Goal: Task Accomplishment & Management: Manage account settings

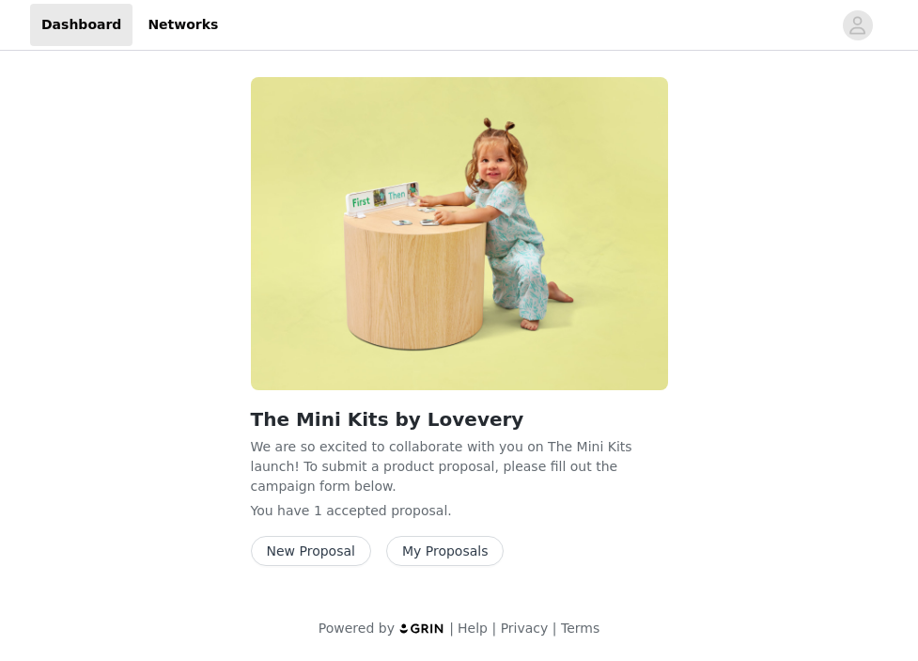
click at [416, 542] on button "My Proposals" at bounding box center [445, 551] width 118 height 30
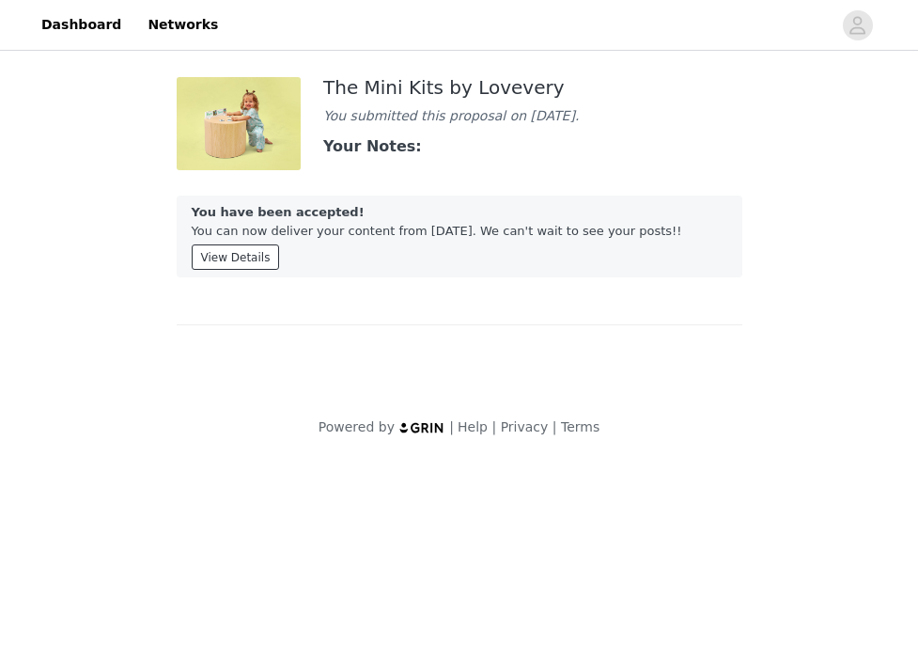
click at [212, 268] on button "View Details" at bounding box center [236, 256] width 88 height 25
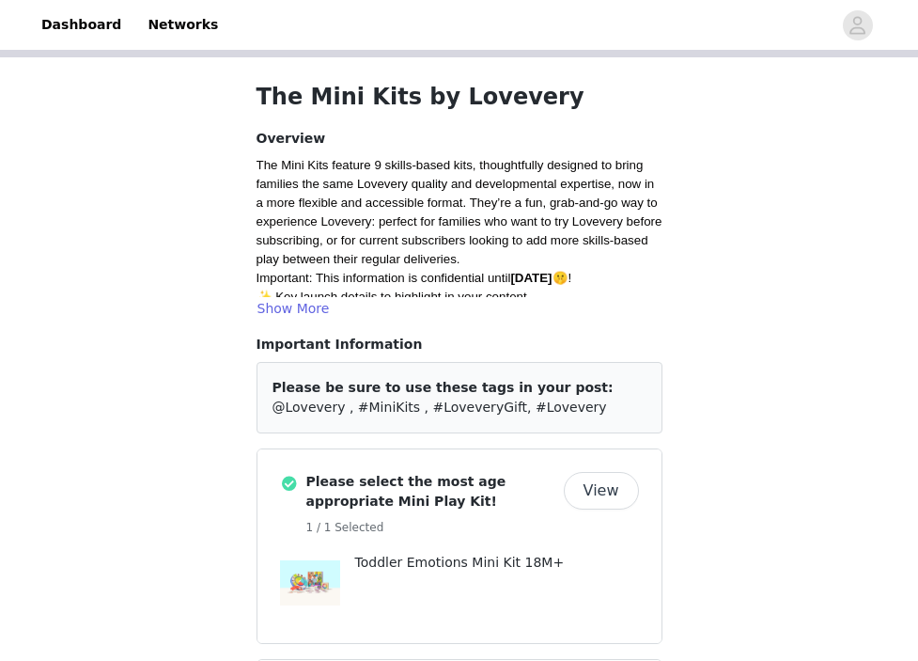
scroll to position [65, 0]
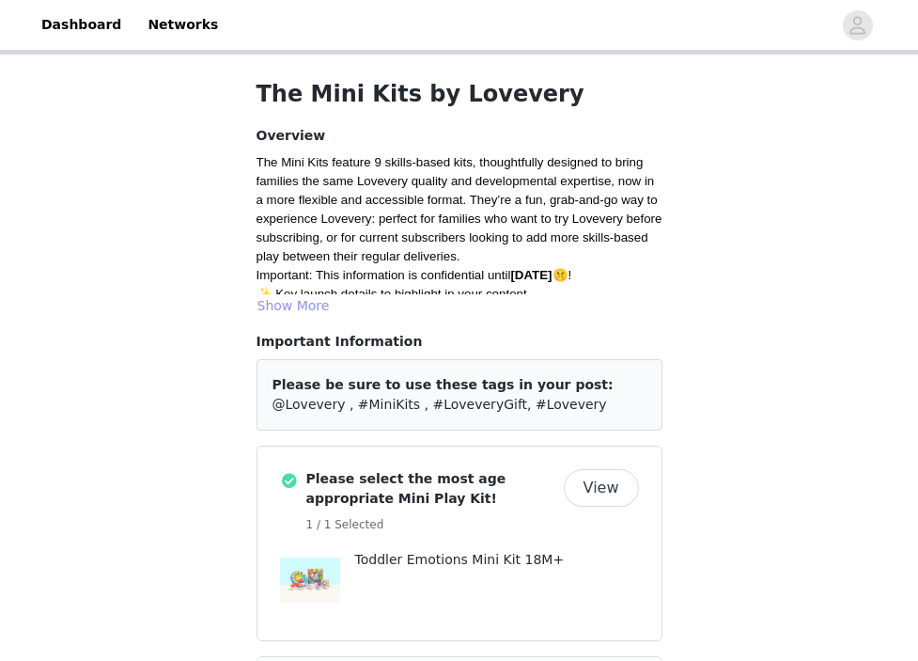
click at [305, 306] on button "Show More" at bounding box center [294, 305] width 74 height 23
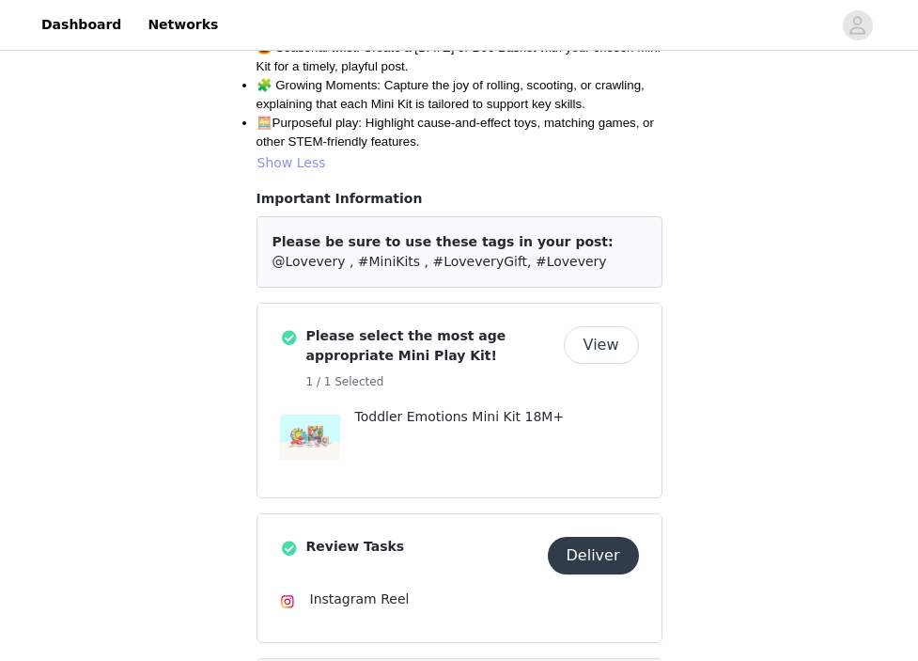
scroll to position [580, 0]
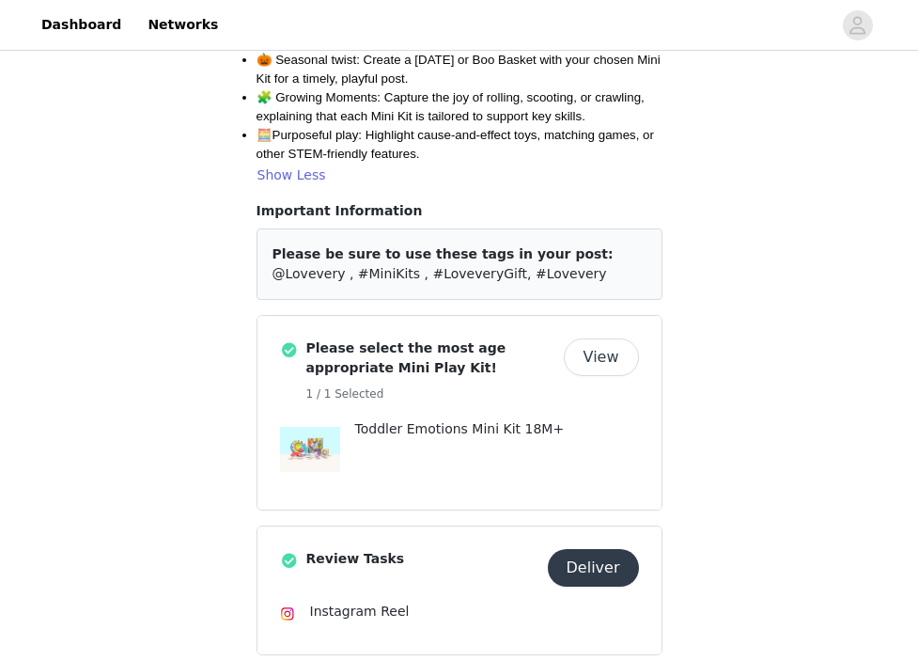
click at [300, 448] on div at bounding box center [310, 449] width 60 height 60
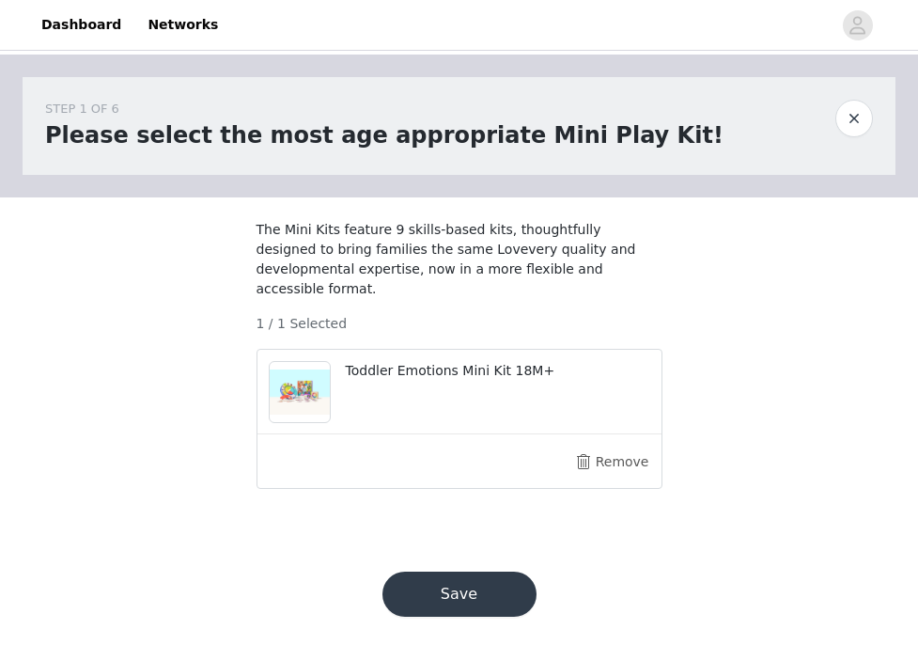
click at [318, 401] on img at bounding box center [300, 391] width 60 height 45
click at [388, 381] on div "Toddler Emotions Mini Kit 18M+" at bounding box center [498, 374] width 305 height 27
click at [388, 368] on p "Toddler Emotions Mini Kit 18M+" at bounding box center [498, 371] width 305 height 20
click at [849, 116] on button "button" at bounding box center [855, 119] width 38 height 38
